Goal: Check status: Check status

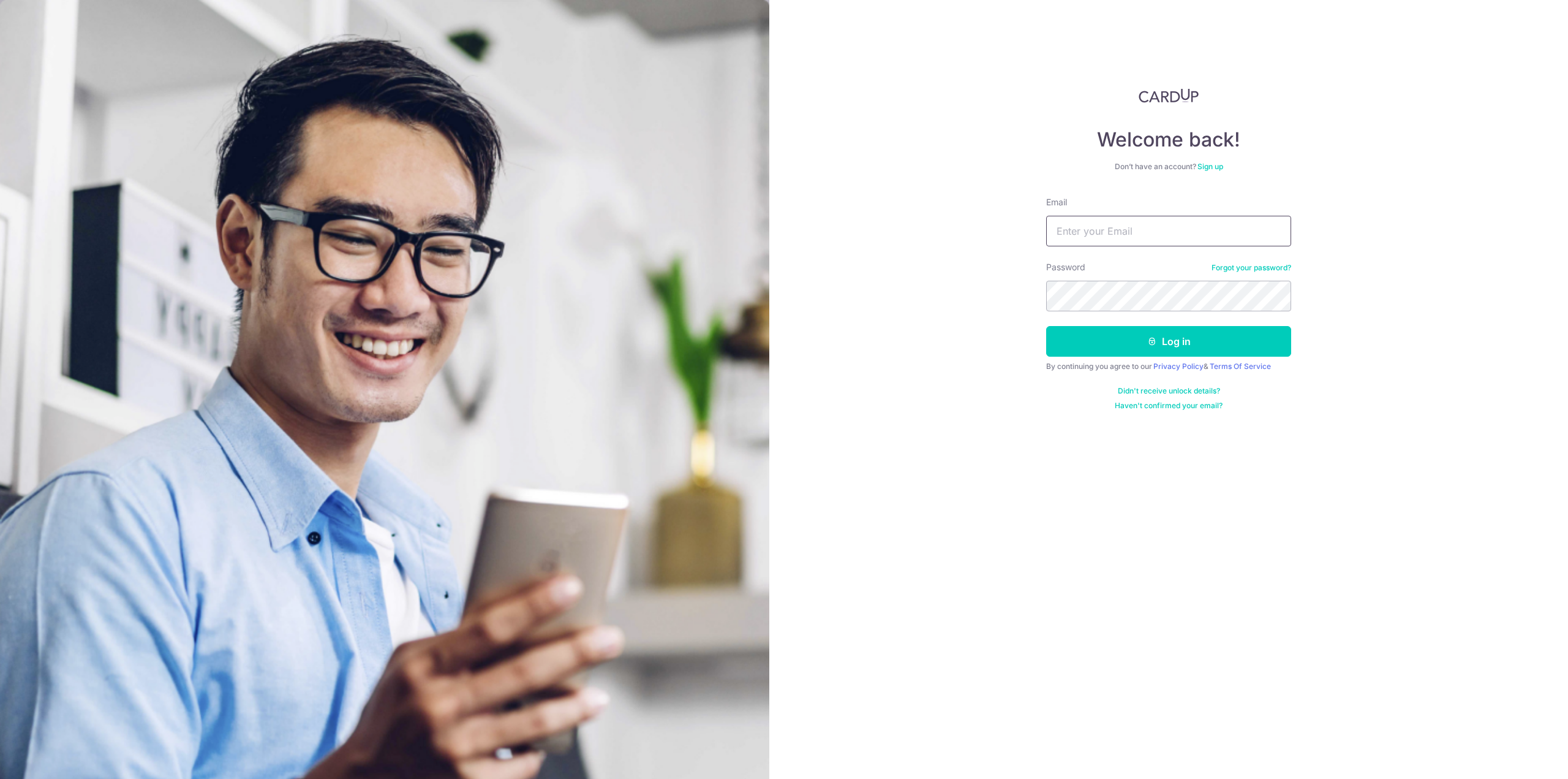
click at [1153, 228] on input "Email" at bounding box center [1169, 231] width 245 height 30
click at [1106, 221] on input "Email" at bounding box center [1169, 231] width 245 height 30
type input "[EMAIL_ADDRESS][DOMAIN_NAME]"
click at [1178, 332] on button "Log in" at bounding box center [1169, 341] width 245 height 30
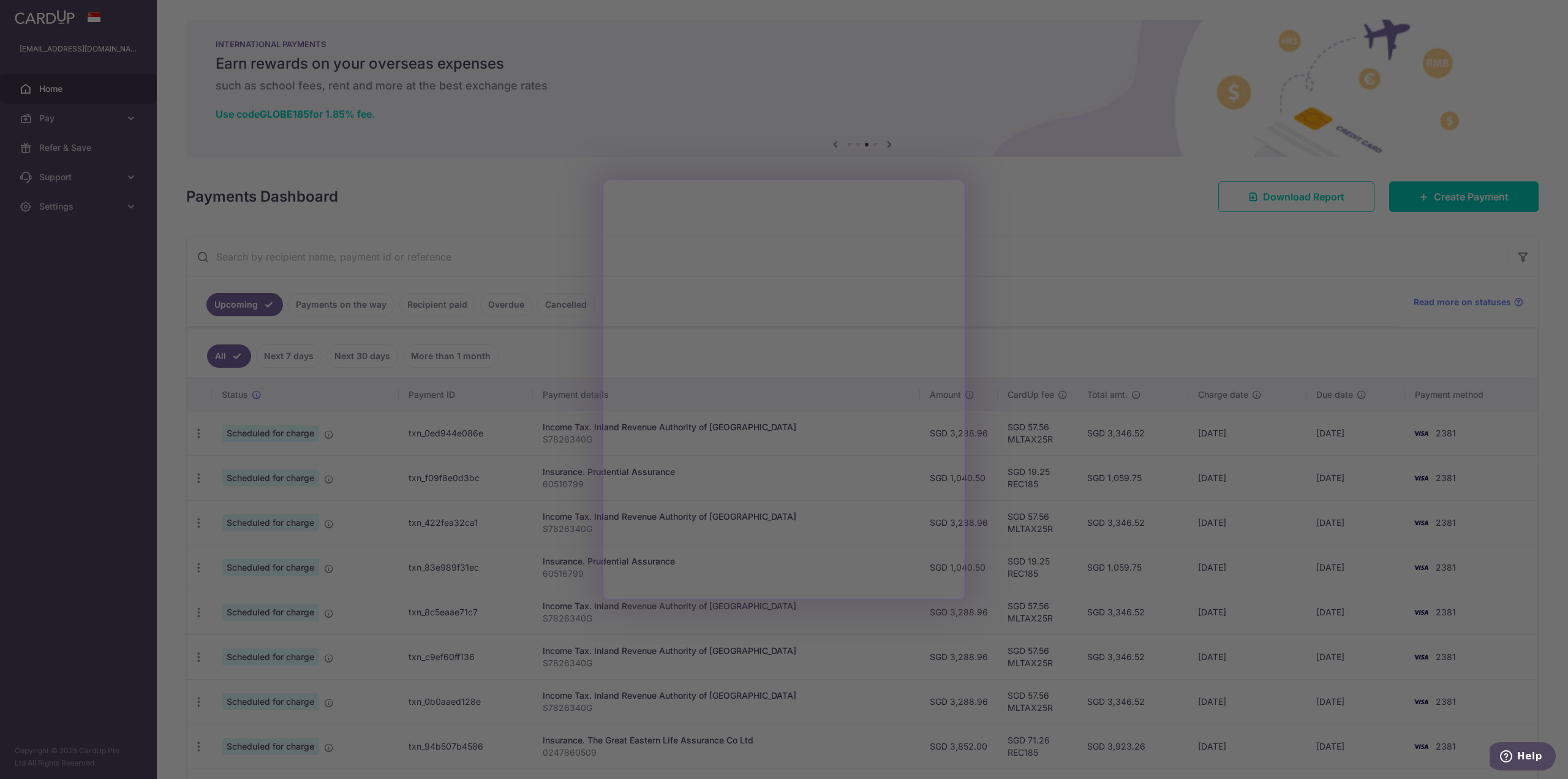
click at [1133, 160] on div at bounding box center [792, 393] width 1584 height 787
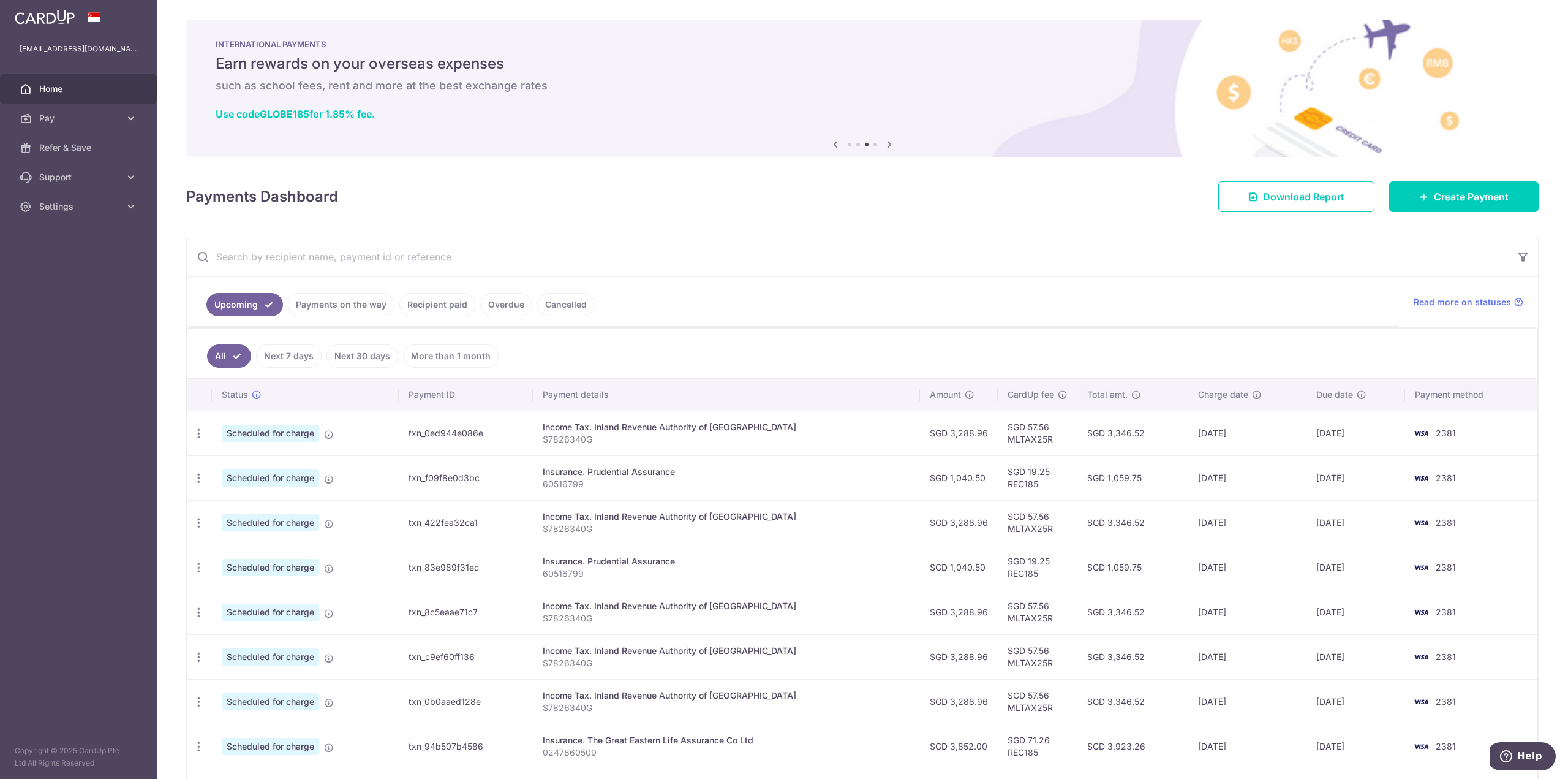
click at [68, 94] on span "Home" at bounding box center [79, 89] width 81 height 12
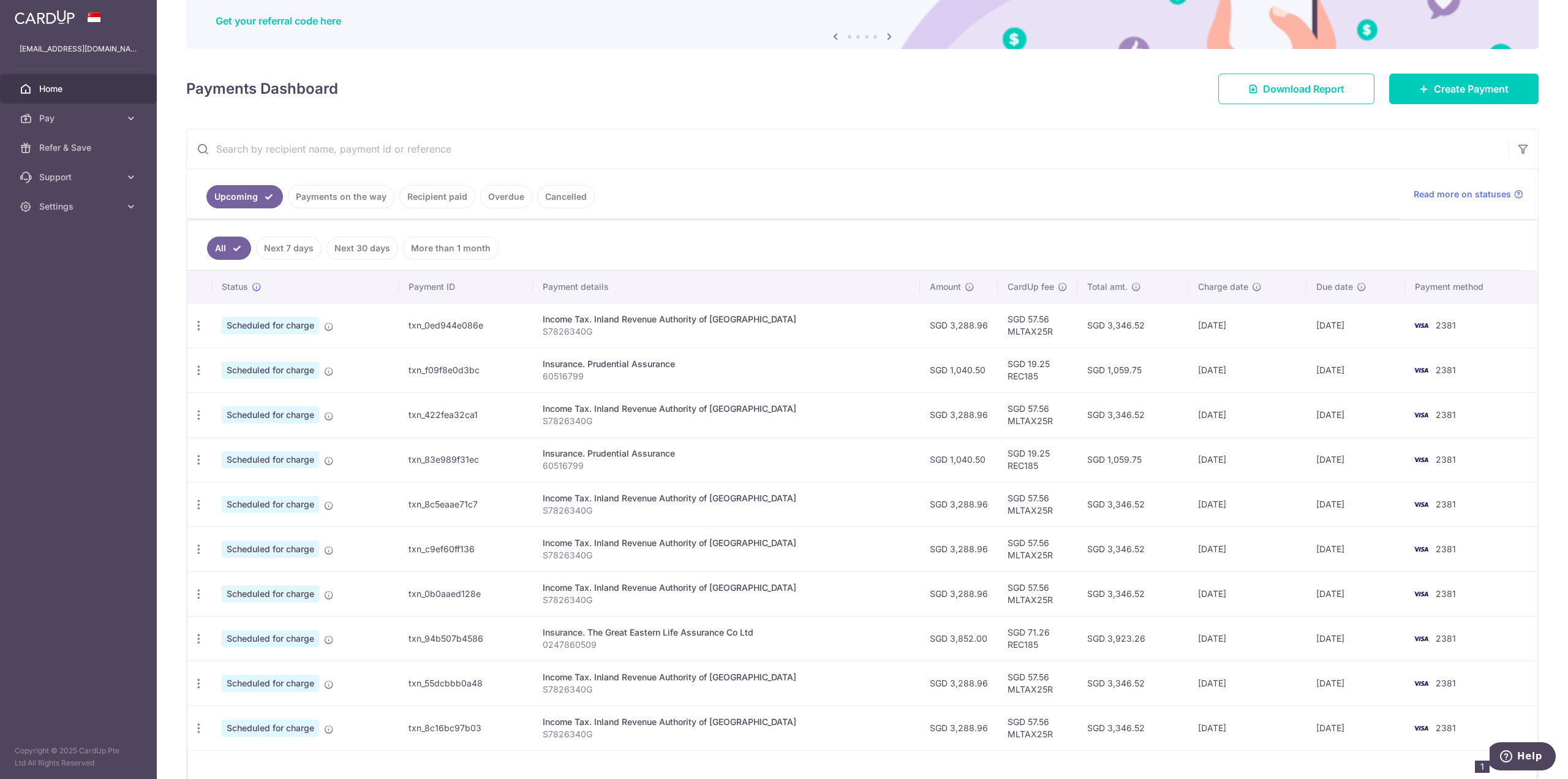
scroll to position [168, 0]
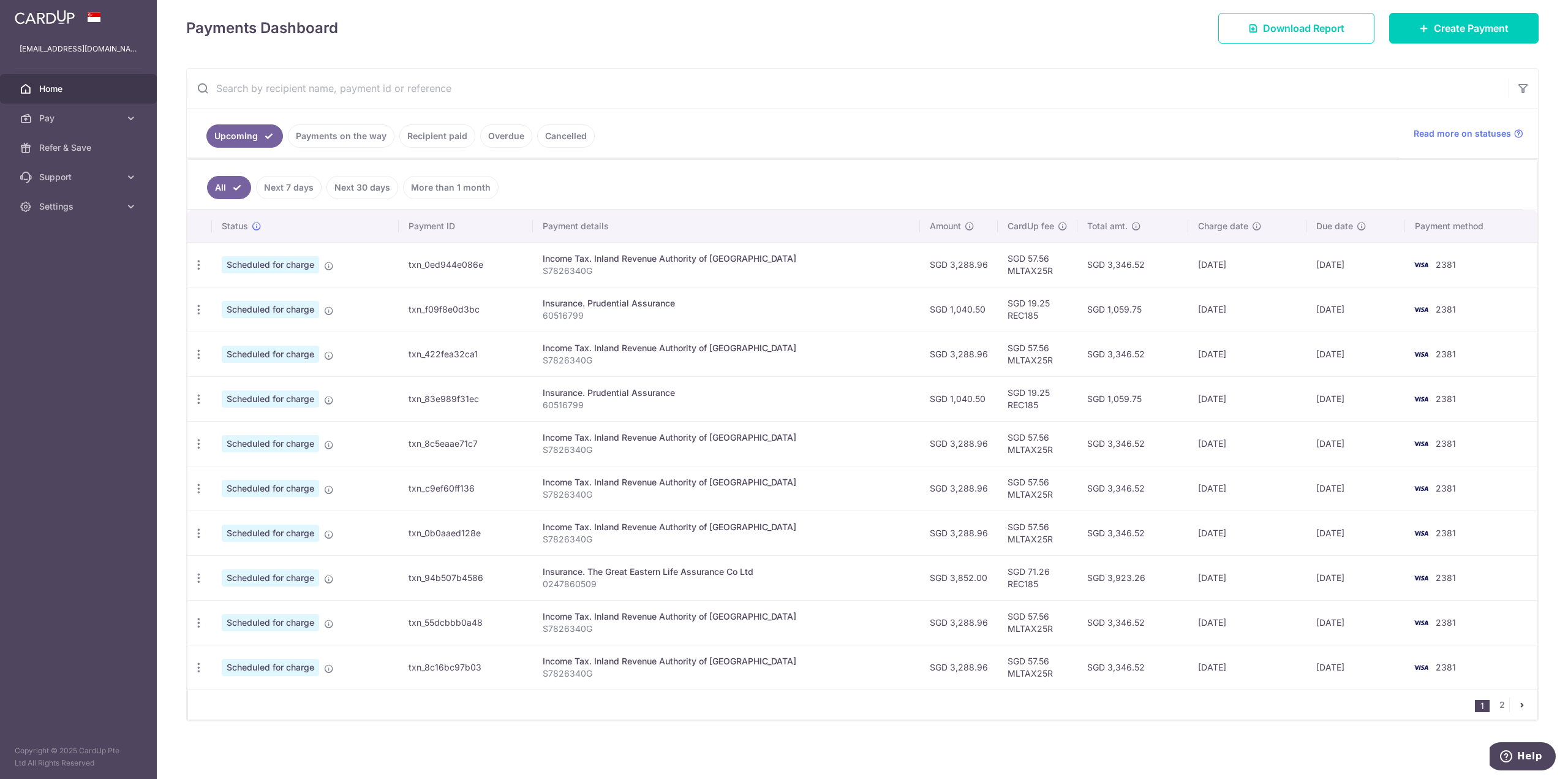
click at [290, 191] on link "Next 7 days" at bounding box center [288, 188] width 66 height 23
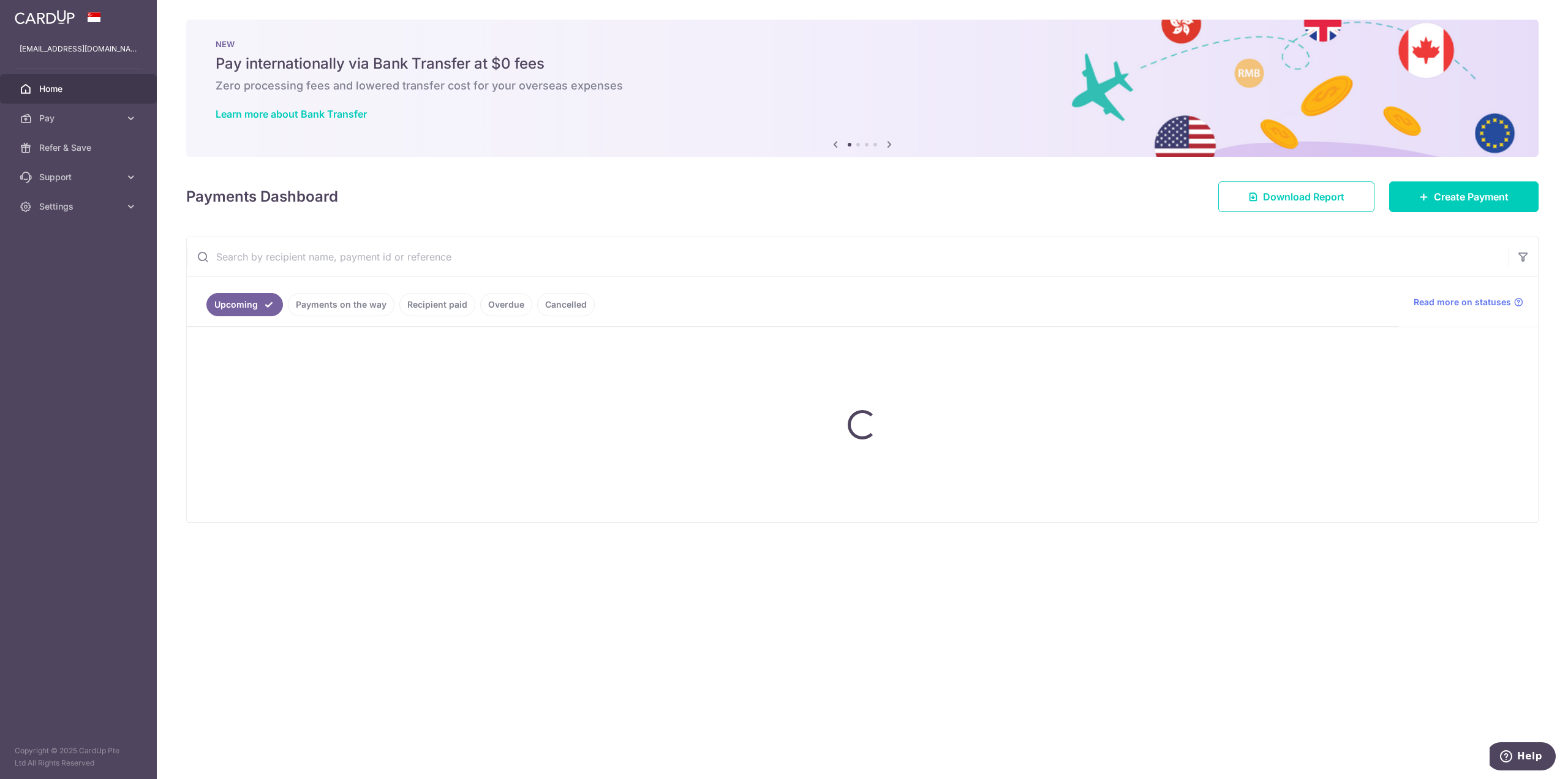
scroll to position [0, 0]
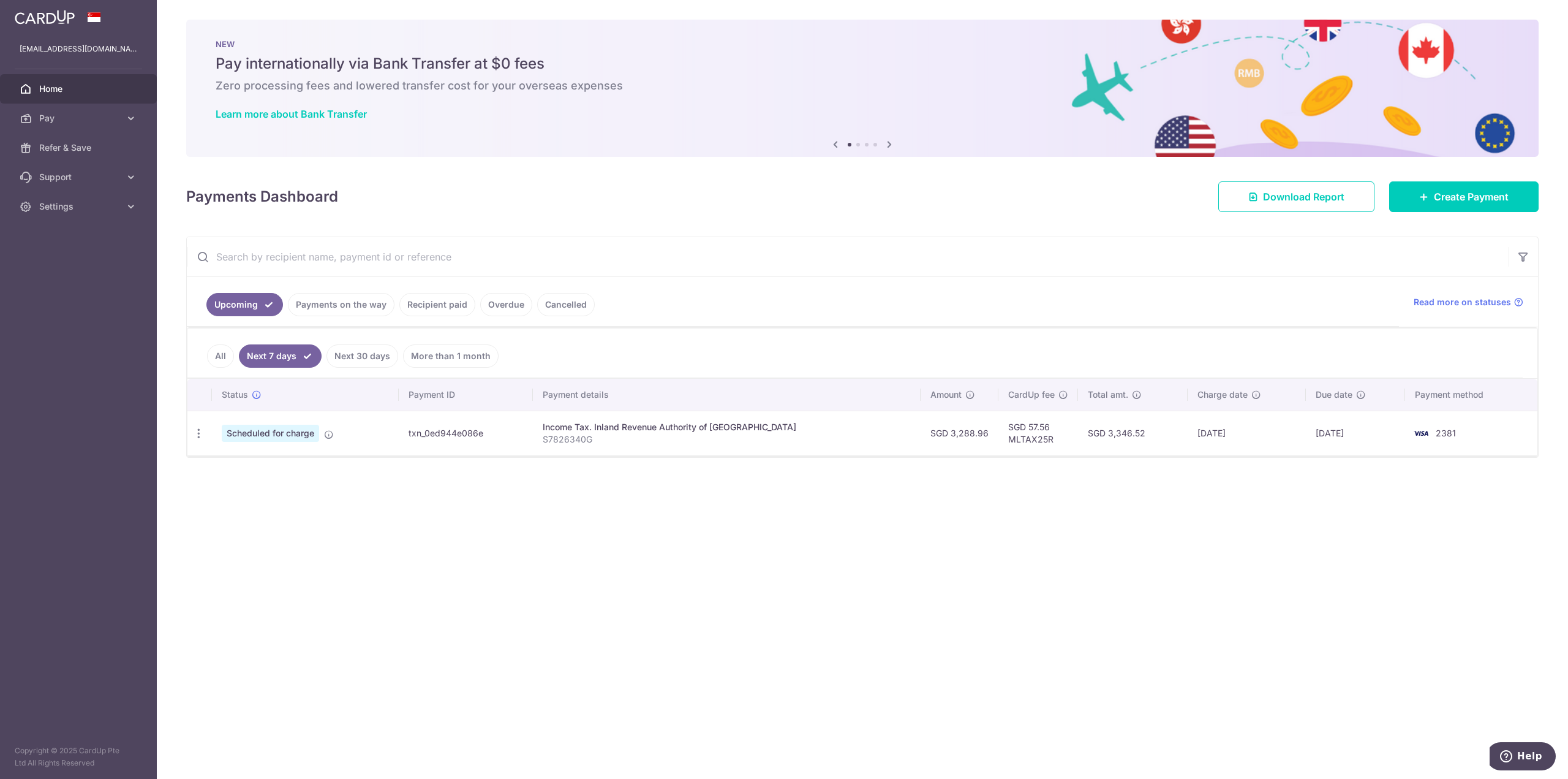
click at [356, 356] on link "Next 30 days" at bounding box center [362, 356] width 72 height 23
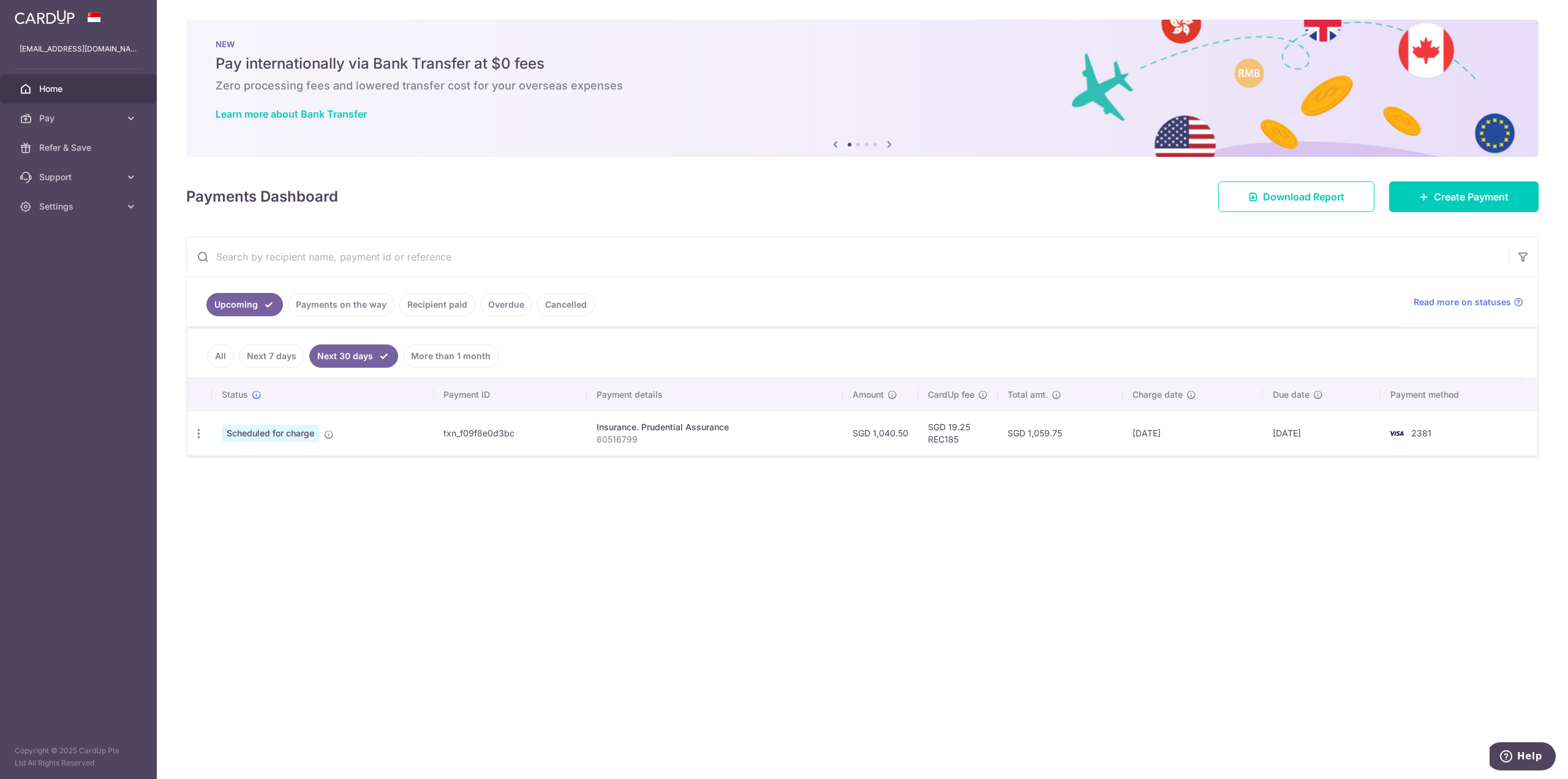
click at [443, 351] on link "More than 1 month" at bounding box center [450, 356] width 96 height 23
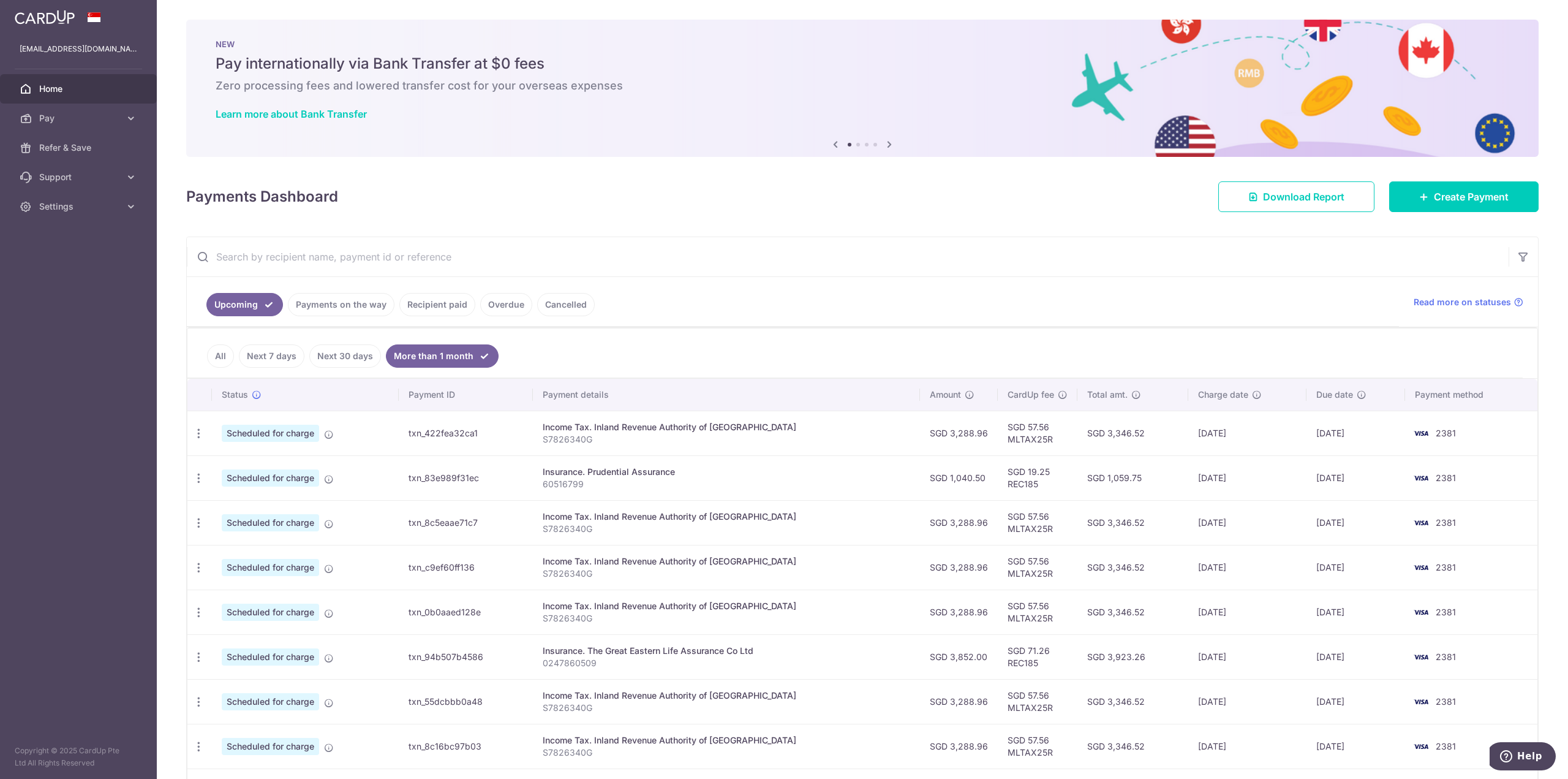
click at [348, 303] on link "Payments on the way" at bounding box center [341, 304] width 107 height 23
